Goal: Information Seeking & Learning: Find specific fact

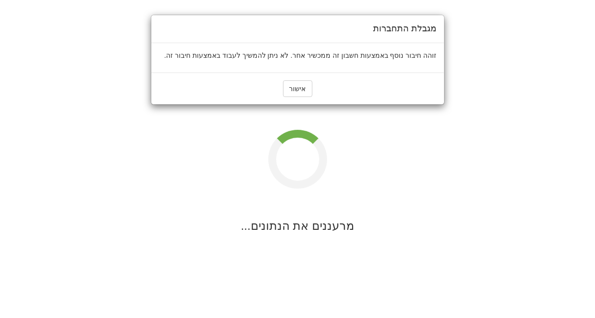
click at [295, 98] on div "אישור" at bounding box center [297, 88] width 293 height 32
click at [297, 90] on button "אישור" at bounding box center [297, 88] width 29 height 17
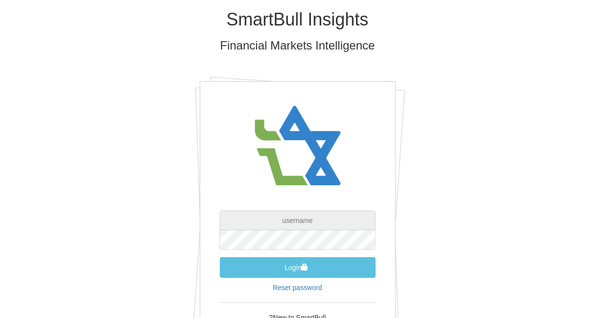
type input "[EMAIL_ADDRESS][DOMAIN_NAME]"
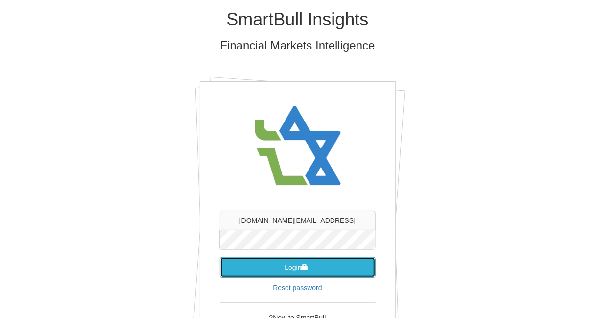
click at [311, 262] on button "Login" at bounding box center [298, 267] width 156 height 21
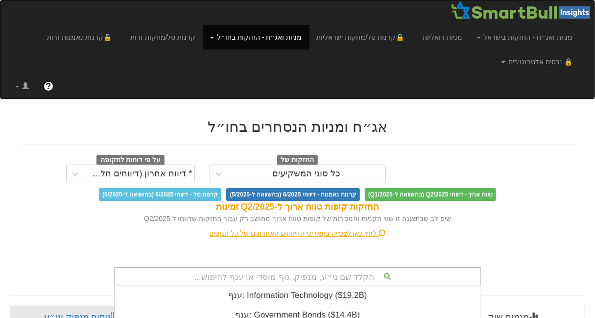
click at [282, 273] on div "הקלד שם ני״ע, מנפיק, גוף מוסדי או ענף לחיפוש... ענף: ‎Information Technology ‎(…" at bounding box center [297, 276] width 367 height 19
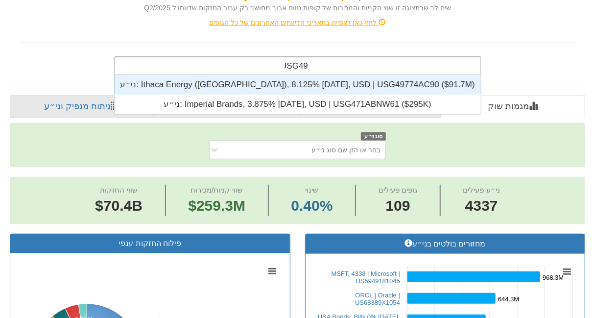
scroll to position [19, 0]
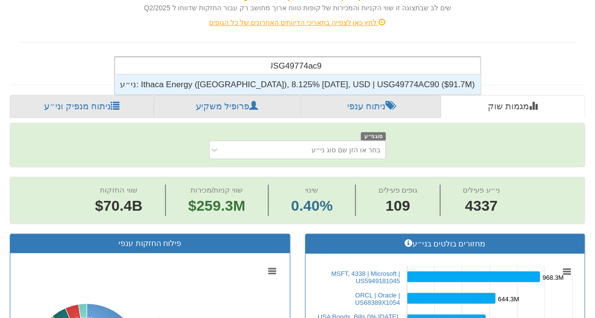
type input "USG49774ac90"
click at [255, 84] on div "ני״ע: ‎Ithaca Energy ([GEOGRAPHIC_DATA]), 8.125% [DATE], USD | USG49774AC90 ‎($…" at bounding box center [297, 85] width 367 height 20
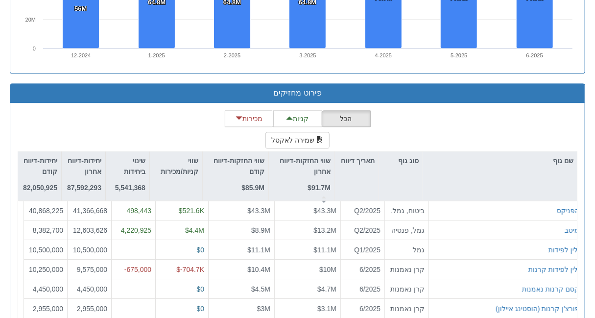
scroll to position [932, 0]
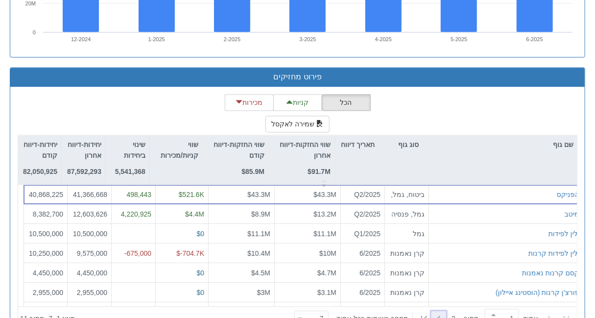
click at [441, 312] on icon at bounding box center [439, 318] width 12 height 12
type input "2"
